Goal: Use online tool/utility: Use online tool/utility

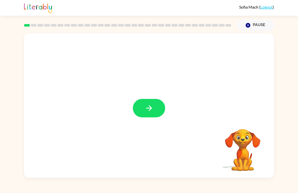
click at [149, 107] on icon "button" at bounding box center [149, 107] width 9 height 9
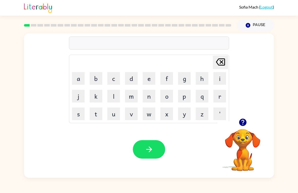
click at [185, 76] on button "g" at bounding box center [184, 78] width 13 height 13
click at [79, 74] on button "a" at bounding box center [78, 78] width 13 height 13
click at [183, 97] on button "p" at bounding box center [184, 96] width 13 height 13
click at [148, 151] on icon "button" at bounding box center [149, 149] width 9 height 9
click at [186, 96] on button "p" at bounding box center [184, 96] width 13 height 13
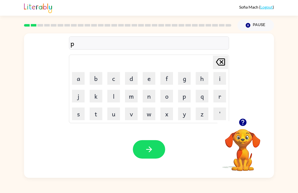
click at [166, 96] on button "o" at bounding box center [166, 96] width 13 height 13
click at [150, 152] on icon "button" at bounding box center [149, 149] width 9 height 9
click at [127, 97] on button "m" at bounding box center [131, 96] width 13 height 13
click at [112, 114] on button "u" at bounding box center [113, 113] width 13 height 13
click at [131, 77] on button "d" at bounding box center [131, 78] width 13 height 13
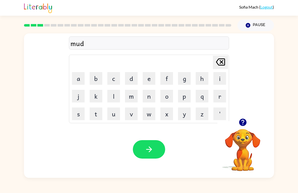
click at [148, 153] on icon "button" at bounding box center [149, 149] width 9 height 9
click at [113, 78] on button "c" at bounding box center [113, 78] width 13 height 13
click at [219, 97] on button "r" at bounding box center [219, 96] width 13 height 13
click at [167, 98] on button "o" at bounding box center [166, 96] width 13 height 13
click at [181, 96] on button "p" at bounding box center [184, 96] width 13 height 13
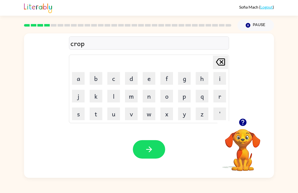
click at [150, 151] on icon "button" at bounding box center [149, 149] width 9 height 9
click at [166, 78] on button "f" at bounding box center [166, 78] width 13 height 13
click at [115, 95] on button "l" at bounding box center [113, 96] width 13 height 13
click at [222, 77] on button "i" at bounding box center [219, 78] width 13 height 13
click at [93, 97] on button "k" at bounding box center [96, 96] width 13 height 13
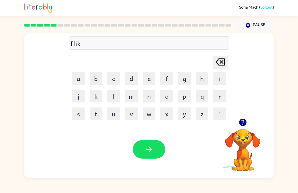
click at [150, 149] on icon "button" at bounding box center [149, 149] width 6 height 6
click at [81, 73] on button "a" at bounding box center [78, 78] width 13 height 13
click at [151, 96] on button "n" at bounding box center [149, 96] width 13 height 13
click at [149, 80] on button "e" at bounding box center [149, 78] width 13 height 13
click at [155, 150] on button "button" at bounding box center [149, 149] width 32 height 18
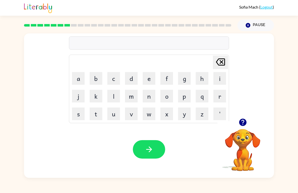
click at [79, 114] on button "s" at bounding box center [78, 113] width 13 height 13
click at [96, 95] on button "k" at bounding box center [96, 96] width 13 height 13
click at [219, 95] on button "r" at bounding box center [219, 96] width 13 height 13
click at [218, 80] on button "i" at bounding box center [219, 78] width 13 height 13
click at [98, 78] on button "b" at bounding box center [96, 78] width 13 height 13
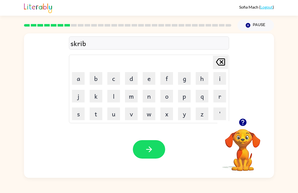
click at [168, 94] on button "o" at bounding box center [166, 96] width 13 height 13
click at [112, 95] on button "l" at bounding box center [113, 96] width 13 height 13
click at [146, 152] on icon "button" at bounding box center [149, 149] width 9 height 9
click at [148, 114] on button "w" at bounding box center [149, 113] width 13 height 13
click at [225, 77] on button "i" at bounding box center [219, 78] width 13 height 13
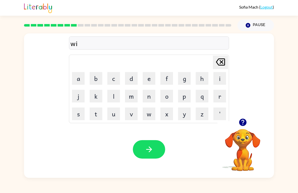
click at [78, 114] on button "s" at bounding box center [78, 113] width 13 height 13
click at [203, 77] on button "h" at bounding box center [202, 78] width 13 height 13
click at [148, 150] on icon "button" at bounding box center [149, 149] width 9 height 9
click at [203, 96] on button "q" at bounding box center [202, 96] width 13 height 13
click at [220, 81] on button "i" at bounding box center [219, 78] width 13 height 13
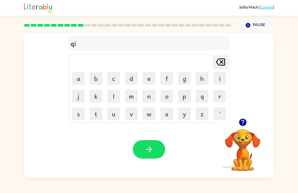
click at [115, 94] on button "l" at bounding box center [113, 96] width 13 height 13
click at [146, 149] on icon "button" at bounding box center [149, 149] width 9 height 9
click at [96, 116] on button "t" at bounding box center [96, 113] width 13 height 13
click at [204, 79] on button "h" at bounding box center [202, 78] width 13 height 13
click at [220, 77] on button "i" at bounding box center [219, 78] width 13 height 13
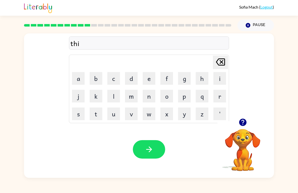
click at [151, 96] on button "n" at bounding box center [149, 96] width 13 height 13
click at [185, 78] on button "g" at bounding box center [184, 78] width 13 height 13
click at [153, 151] on button "button" at bounding box center [149, 149] width 32 height 18
click at [80, 117] on button "s" at bounding box center [78, 113] width 13 height 13
click at [133, 97] on button "m" at bounding box center [131, 96] width 13 height 13
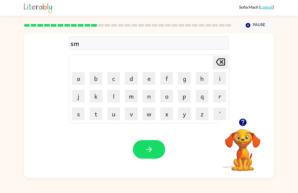
click at [167, 95] on button "o" at bounding box center [166, 96] width 13 height 13
click at [96, 97] on button "k" at bounding box center [96, 96] width 13 height 13
click at [148, 152] on icon "button" at bounding box center [149, 149] width 9 height 9
click at [134, 97] on button "m" at bounding box center [131, 96] width 13 height 13
click at [75, 116] on button "s" at bounding box center [78, 113] width 13 height 13
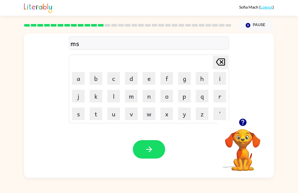
click at [96, 113] on button "t" at bounding box center [96, 113] width 13 height 13
click at [79, 78] on button "a" at bounding box center [78, 78] width 13 height 13
click at [113, 78] on button "c" at bounding box center [113, 78] width 13 height 13
click at [97, 94] on button "k" at bounding box center [96, 96] width 13 height 13
click at [150, 147] on icon "button" at bounding box center [149, 149] width 6 height 6
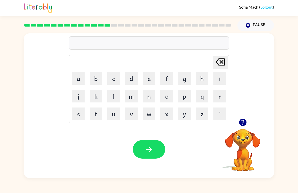
click at [203, 77] on button "h" at bounding box center [202, 78] width 13 height 13
click at [147, 81] on button "e" at bounding box center [149, 78] width 13 height 13
click at [114, 96] on button "l" at bounding box center [113, 96] width 13 height 13
click at [184, 94] on button "p" at bounding box center [184, 96] width 13 height 13
click at [113, 94] on button "l" at bounding box center [113, 96] width 13 height 13
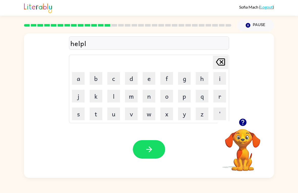
click at [218, 77] on button "i" at bounding box center [219, 78] width 13 height 13
click at [79, 112] on button "s" at bounding box center [78, 113] width 13 height 13
click at [152, 150] on icon "button" at bounding box center [149, 149] width 9 height 9
click at [78, 115] on button "s" at bounding box center [78, 113] width 13 height 13
click at [98, 115] on button "t" at bounding box center [96, 113] width 13 height 13
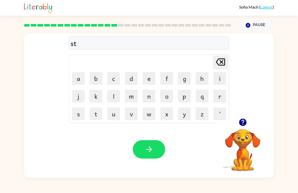
click at [113, 115] on button "u" at bounding box center [113, 113] width 13 height 13
click at [133, 78] on button "d" at bounding box center [131, 78] width 13 height 13
click at [221, 76] on button "i" at bounding box center [219, 78] width 13 height 13
click at [95, 116] on button "t" at bounding box center [96, 113] width 13 height 13
click at [150, 153] on icon "button" at bounding box center [149, 149] width 9 height 9
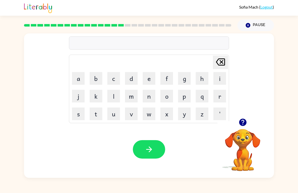
click at [77, 116] on button "s" at bounding box center [78, 113] width 13 height 13
click at [96, 114] on button "t" at bounding box center [96, 113] width 13 height 13
click at [168, 96] on button "o" at bounding box center [166, 96] width 13 height 13
click at [219, 95] on button "r" at bounding box center [219, 96] width 13 height 13
click at [147, 150] on icon "button" at bounding box center [149, 149] width 9 height 9
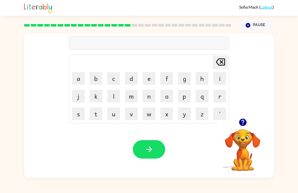
click at [113, 100] on button "l" at bounding box center [113, 96] width 13 height 13
click at [220, 78] on button "i" at bounding box center [219, 78] width 13 height 13
click at [96, 115] on button "t" at bounding box center [96, 113] width 13 height 13
click at [150, 149] on icon "button" at bounding box center [149, 149] width 6 height 6
click at [76, 114] on button "s" at bounding box center [78, 113] width 13 height 13
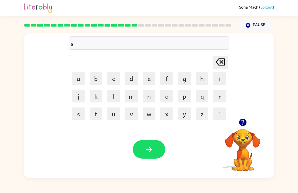
click at [149, 114] on button "w" at bounding box center [149, 113] width 13 height 13
click at [217, 80] on button "i" at bounding box center [219, 78] width 13 height 13
click at [100, 111] on button "t" at bounding box center [96, 113] width 13 height 13
click at [149, 150] on icon "button" at bounding box center [149, 149] width 9 height 9
click at [78, 111] on button "s" at bounding box center [78, 113] width 13 height 13
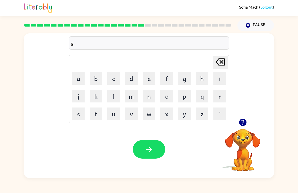
click at [201, 77] on button "h" at bounding box center [202, 78] width 13 height 13
click at [220, 98] on button "r" at bounding box center [219, 96] width 13 height 13
click at [96, 115] on button "t" at bounding box center [96, 113] width 13 height 13
click at [149, 148] on icon "button" at bounding box center [149, 149] width 9 height 9
click at [76, 99] on button "j" at bounding box center [78, 96] width 13 height 13
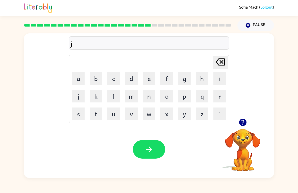
click at [169, 95] on button "o" at bounding box center [166, 96] width 13 height 13
click at [98, 77] on button "b" at bounding box center [96, 78] width 13 height 13
click at [151, 149] on icon "button" at bounding box center [149, 149] width 6 height 6
click at [96, 78] on button "b" at bounding box center [96, 78] width 13 height 13
click at [168, 95] on button "o" at bounding box center [166, 96] width 13 height 13
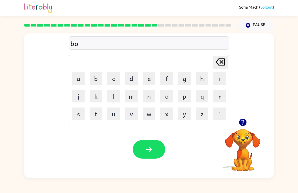
click at [165, 114] on button "x" at bounding box center [166, 113] width 13 height 13
click at [220, 76] on button "i" at bounding box center [219, 78] width 13 height 13
click at [79, 115] on button "s" at bounding box center [78, 113] width 13 height 13
click at [149, 150] on icon "button" at bounding box center [149, 149] width 9 height 9
click at [132, 78] on button "d" at bounding box center [131, 78] width 13 height 13
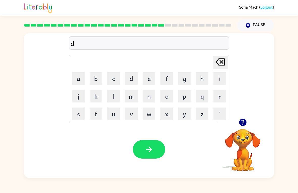
click at [221, 77] on button "i" at bounding box center [219, 78] width 13 height 13
click at [131, 113] on button "v" at bounding box center [131, 113] width 13 height 13
click at [150, 77] on button "e" at bounding box center [149, 78] width 13 height 13
click at [151, 149] on icon "button" at bounding box center [149, 149] width 6 height 6
click at [219, 96] on button "r" at bounding box center [219, 96] width 13 height 13
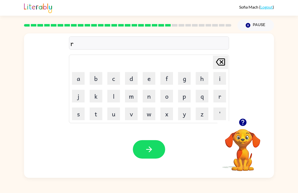
click at [167, 95] on button "o" at bounding box center [166, 96] width 13 height 13
click at [135, 74] on button "d" at bounding box center [131, 78] width 13 height 13
click at [151, 112] on button "w" at bounding box center [149, 113] width 13 height 13
click at [81, 79] on button "a" at bounding box center [78, 78] width 13 height 13
click at [149, 147] on icon "button" at bounding box center [149, 149] width 6 height 6
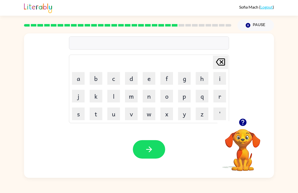
click at [77, 115] on button "s" at bounding box center [78, 113] width 13 height 13
click at [201, 78] on button "h" at bounding box center [202, 78] width 13 height 13
click at [220, 80] on button "i" at bounding box center [219, 78] width 13 height 13
click at [130, 115] on button "v" at bounding box center [131, 113] width 13 height 13
click at [221, 96] on button "r" at bounding box center [219, 96] width 13 height 13
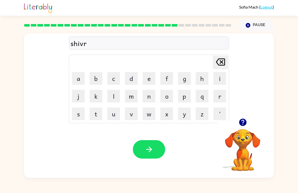
click at [155, 149] on button "button" at bounding box center [149, 149] width 32 height 18
click at [75, 115] on button "s" at bounding box center [78, 113] width 13 height 13
click at [204, 78] on button "h" at bounding box center [202, 78] width 13 height 13
click at [77, 79] on button "a" at bounding box center [78, 78] width 13 height 13
click at [96, 97] on button "k" at bounding box center [96, 96] width 13 height 13
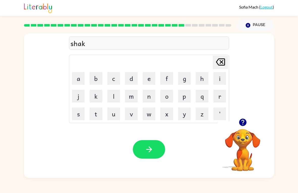
click at [151, 78] on button "e" at bounding box center [149, 78] width 13 height 13
click at [149, 150] on icon "button" at bounding box center [149, 149] width 9 height 9
click at [76, 115] on button "s" at bounding box center [78, 113] width 13 height 13
click at [114, 112] on button "u" at bounding box center [113, 113] width 13 height 13
click at [145, 96] on button "n" at bounding box center [149, 96] width 13 height 13
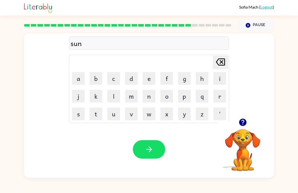
click at [116, 95] on button "l" at bounding box center [113, 96] width 13 height 13
click at [223, 79] on button "i" at bounding box center [219, 78] width 13 height 13
click at [98, 114] on button "t" at bounding box center [96, 113] width 13 height 13
click at [146, 147] on icon "button" at bounding box center [149, 149] width 9 height 9
click at [221, 96] on button "r" at bounding box center [219, 96] width 13 height 13
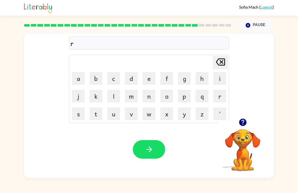
click at [79, 77] on button "a" at bounding box center [78, 78] width 13 height 13
click at [93, 97] on button "k" at bounding box center [96, 96] width 13 height 13
click at [150, 77] on button "e" at bounding box center [149, 78] width 13 height 13
click at [148, 153] on icon "button" at bounding box center [149, 149] width 9 height 9
click at [95, 78] on button "b" at bounding box center [96, 78] width 13 height 13
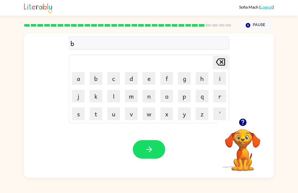
click at [150, 77] on button "e" at bounding box center [149, 78] width 13 height 13
click at [132, 78] on button "d" at bounding box center [131, 78] width 13 height 13
click at [150, 79] on button "e" at bounding box center [149, 78] width 13 height 13
click at [151, 150] on icon "button" at bounding box center [149, 149] width 6 height 6
click at [96, 113] on button "t" at bounding box center [96, 113] width 13 height 13
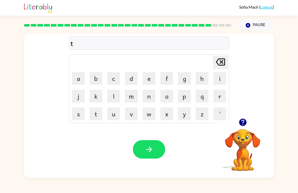
click at [202, 77] on button "h" at bounding box center [202, 78] width 13 height 13
click at [79, 77] on button "a" at bounding box center [78, 78] width 13 height 13
click at [96, 112] on button "t" at bounding box center [96, 113] width 13 height 13
click at [154, 147] on button "button" at bounding box center [149, 149] width 32 height 18
click at [77, 116] on button "s" at bounding box center [78, 113] width 13 height 13
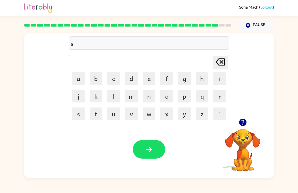
click at [94, 97] on button "k" at bounding box center [96, 96] width 13 height 13
click at [222, 61] on icon at bounding box center [220, 61] width 9 height 7
click at [221, 79] on button "i" at bounding box center [219, 78] width 13 height 13
click at [114, 98] on button "l" at bounding box center [113, 96] width 13 height 13
click at [94, 98] on button "k" at bounding box center [96, 96] width 13 height 13
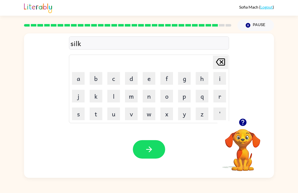
click at [150, 147] on icon "button" at bounding box center [149, 149] width 9 height 9
click at [220, 96] on button "r" at bounding box center [219, 96] width 13 height 13
click at [112, 116] on button "u" at bounding box center [113, 113] width 13 height 13
click at [114, 96] on button "l" at bounding box center [113, 96] width 13 height 13
click at [149, 75] on button "e" at bounding box center [149, 78] width 13 height 13
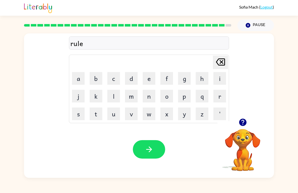
click at [146, 153] on icon "button" at bounding box center [149, 149] width 9 height 9
